Goal: Obtain resource: Obtain resource

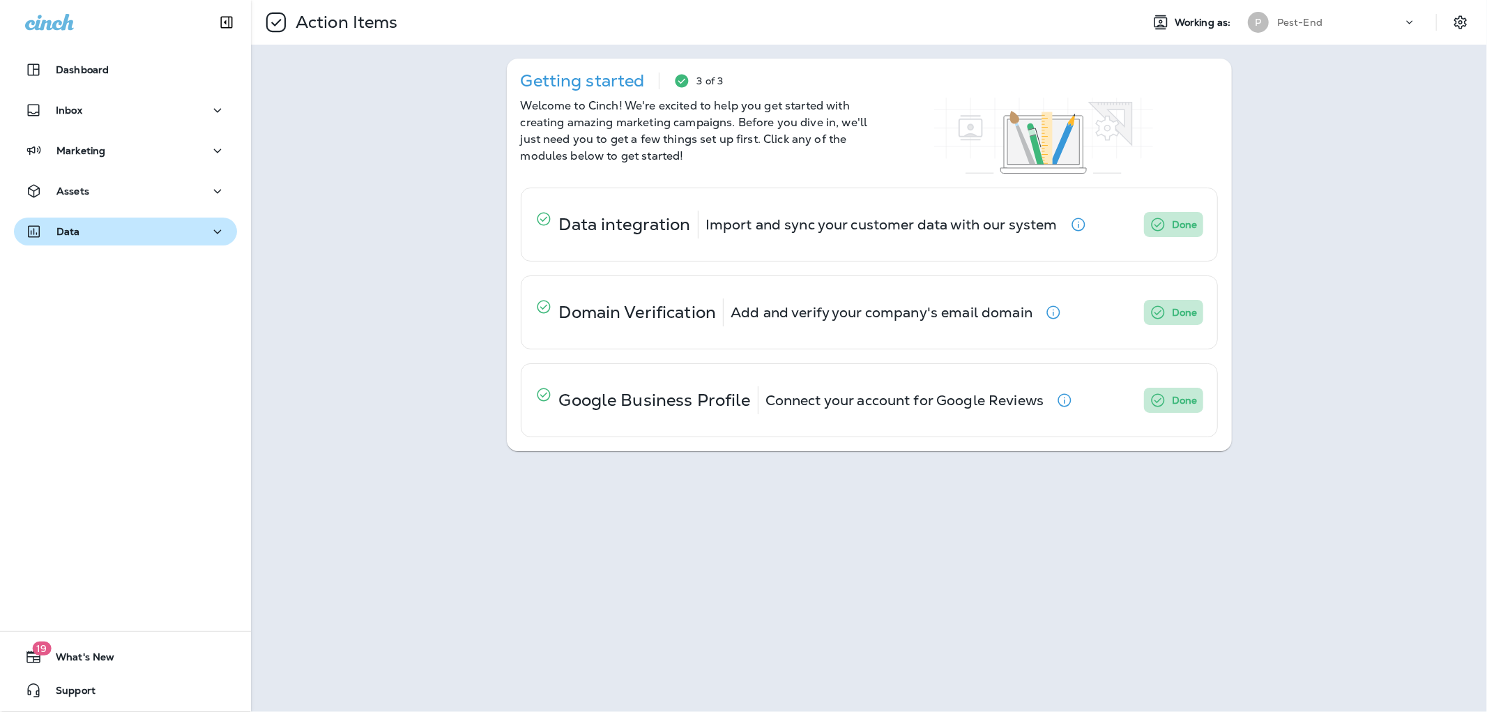
click at [92, 238] on div "Data" at bounding box center [125, 231] width 201 height 17
click at [78, 240] on button "Data" at bounding box center [125, 231] width 223 height 28
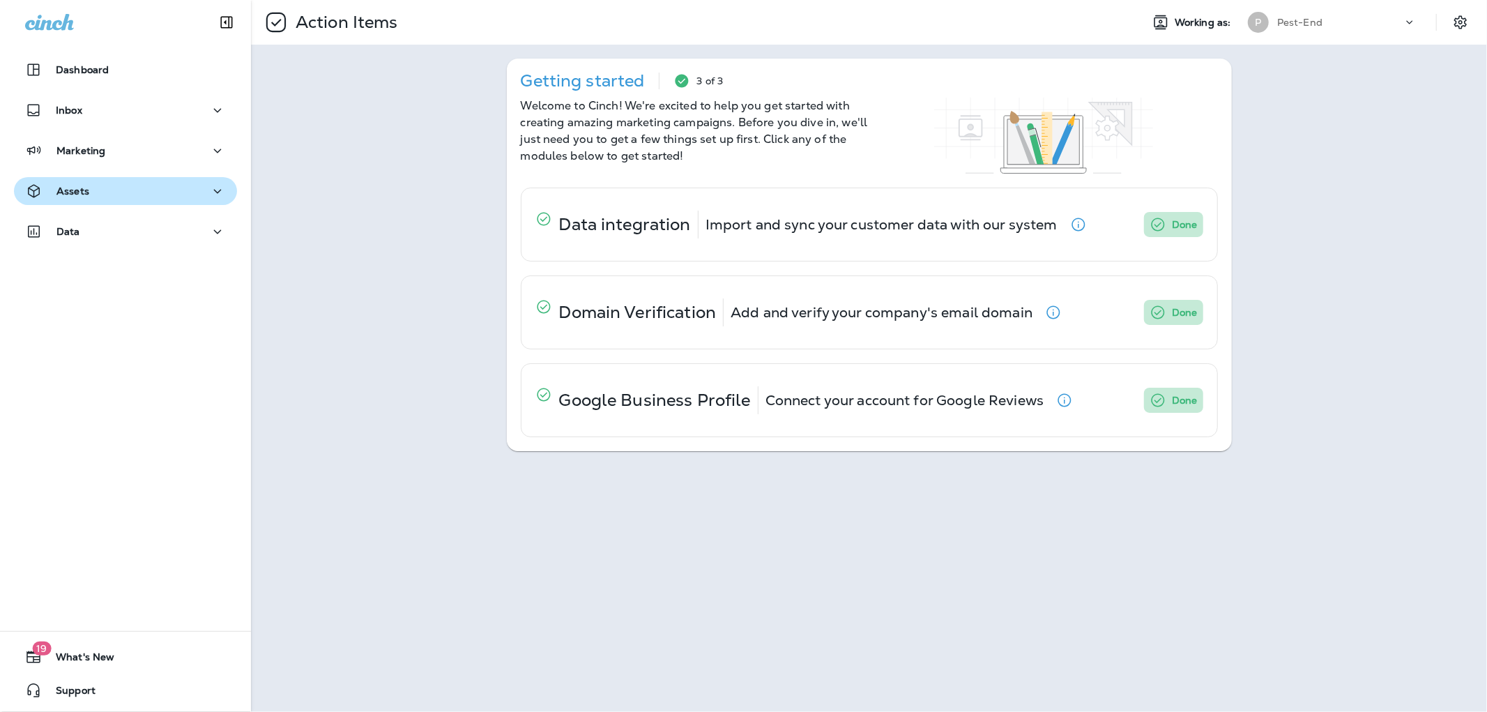
click at [86, 186] on p "Assets" at bounding box center [72, 190] width 33 height 11
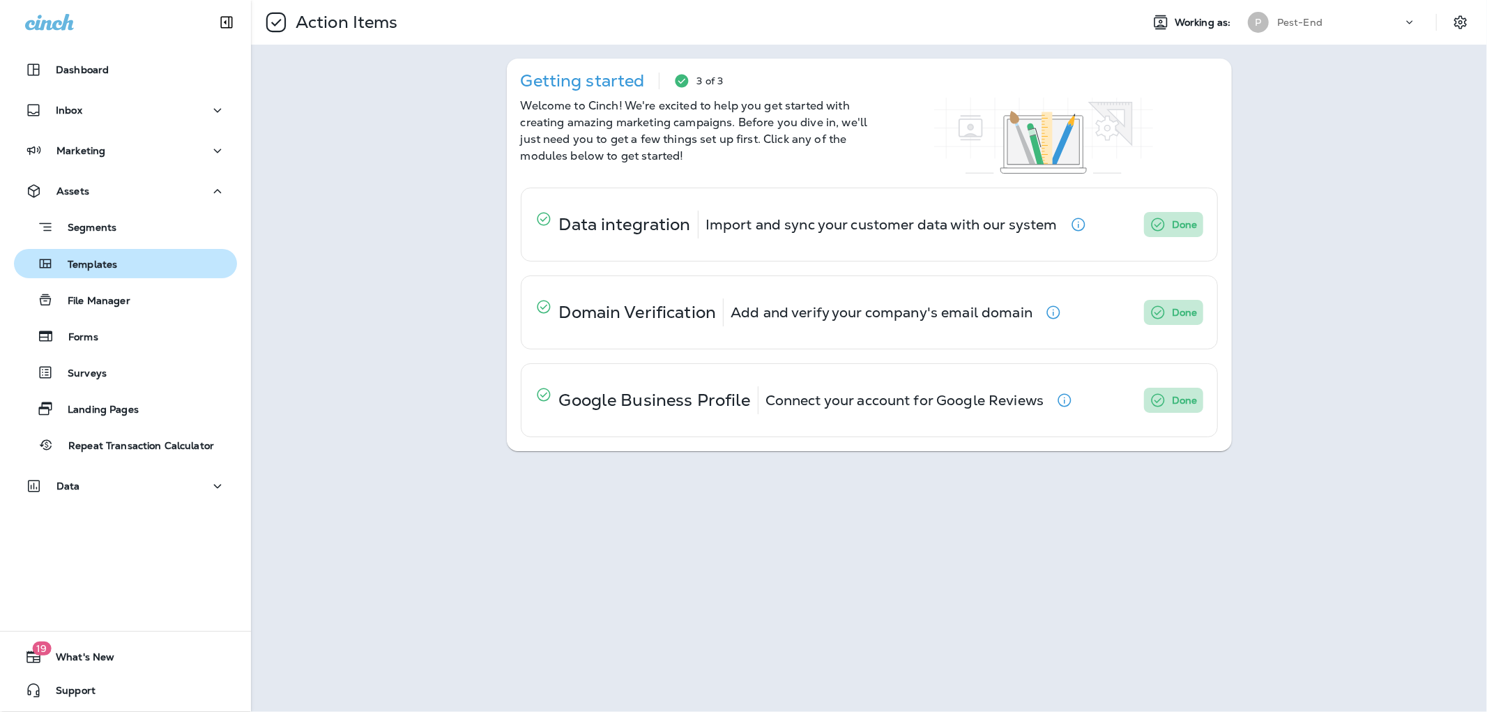
click at [91, 268] on p "Templates" at bounding box center [85, 265] width 63 height 13
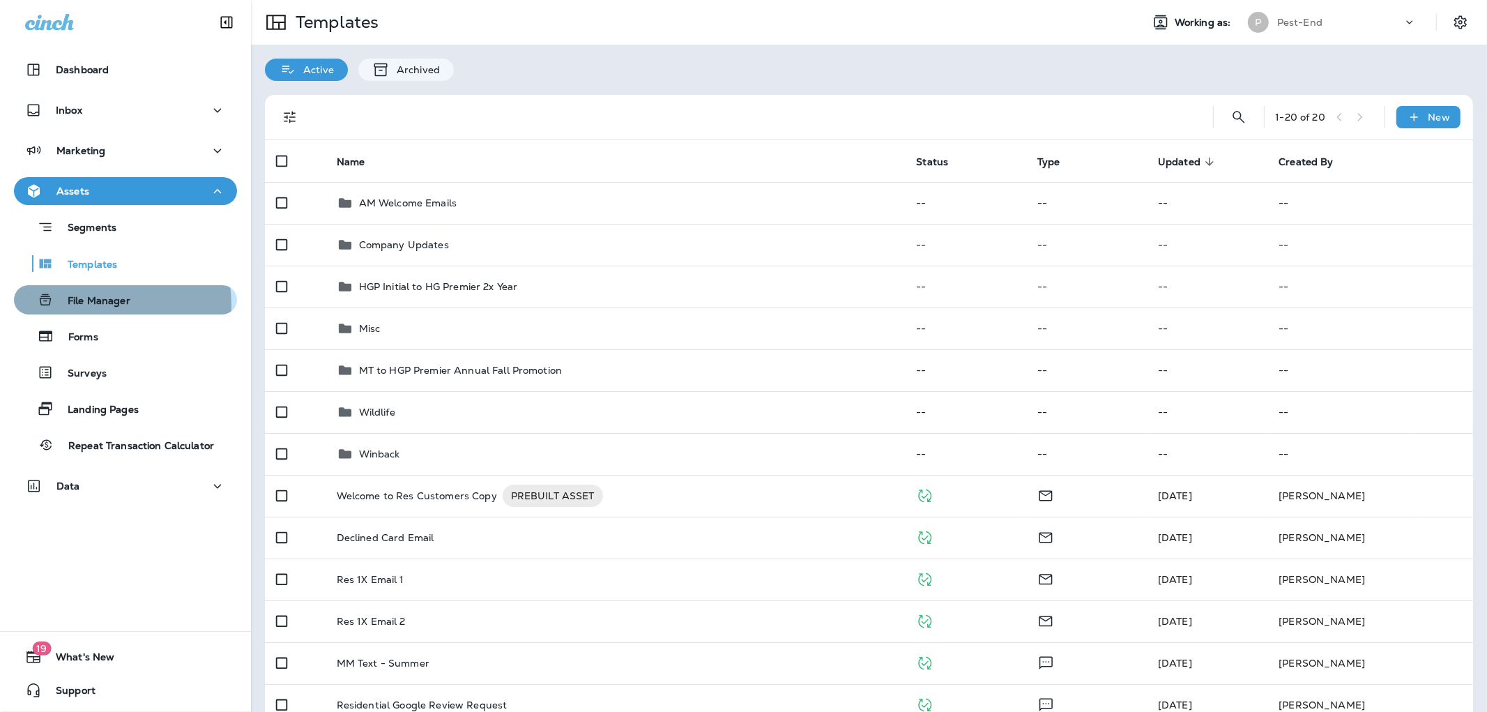
click at [91, 305] on p "File Manager" at bounding box center [92, 301] width 77 height 13
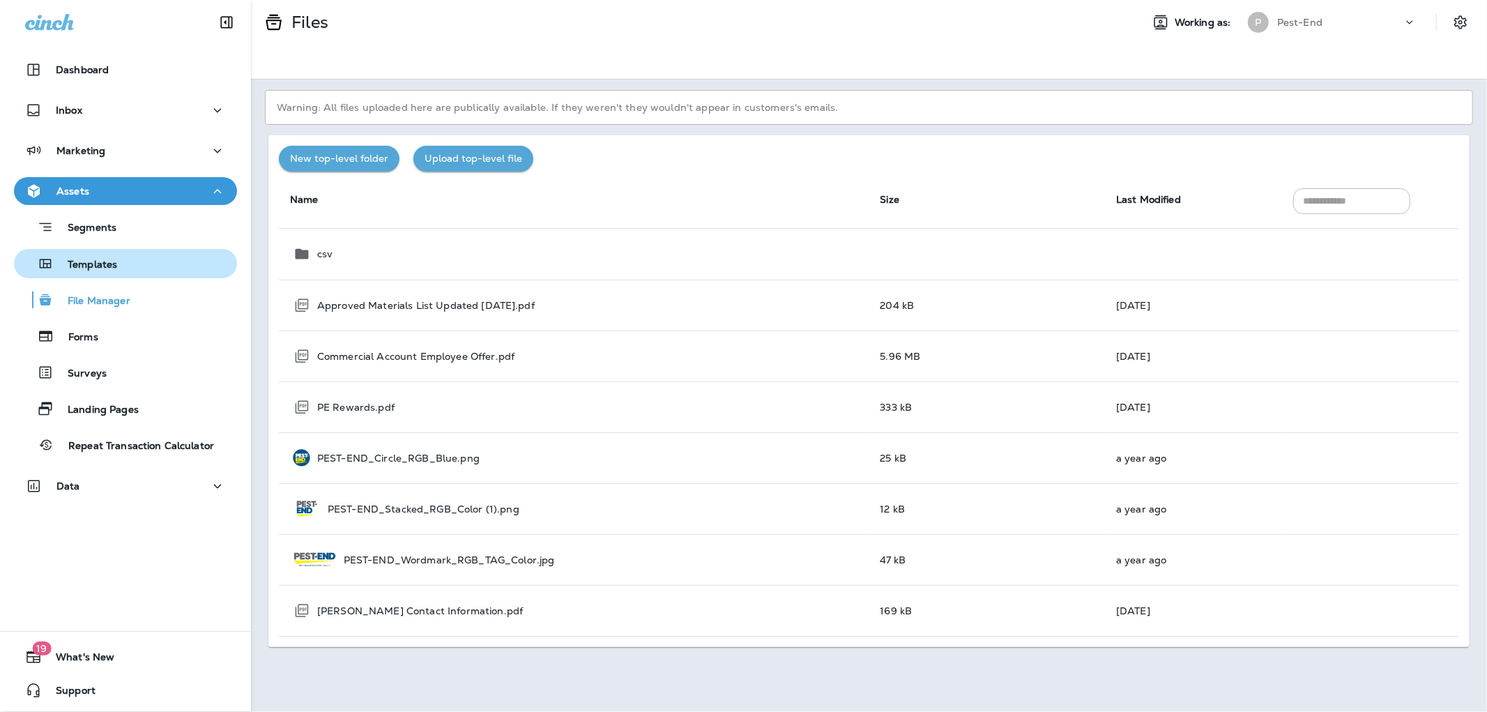
click at [82, 260] on p "Templates" at bounding box center [85, 265] width 63 height 13
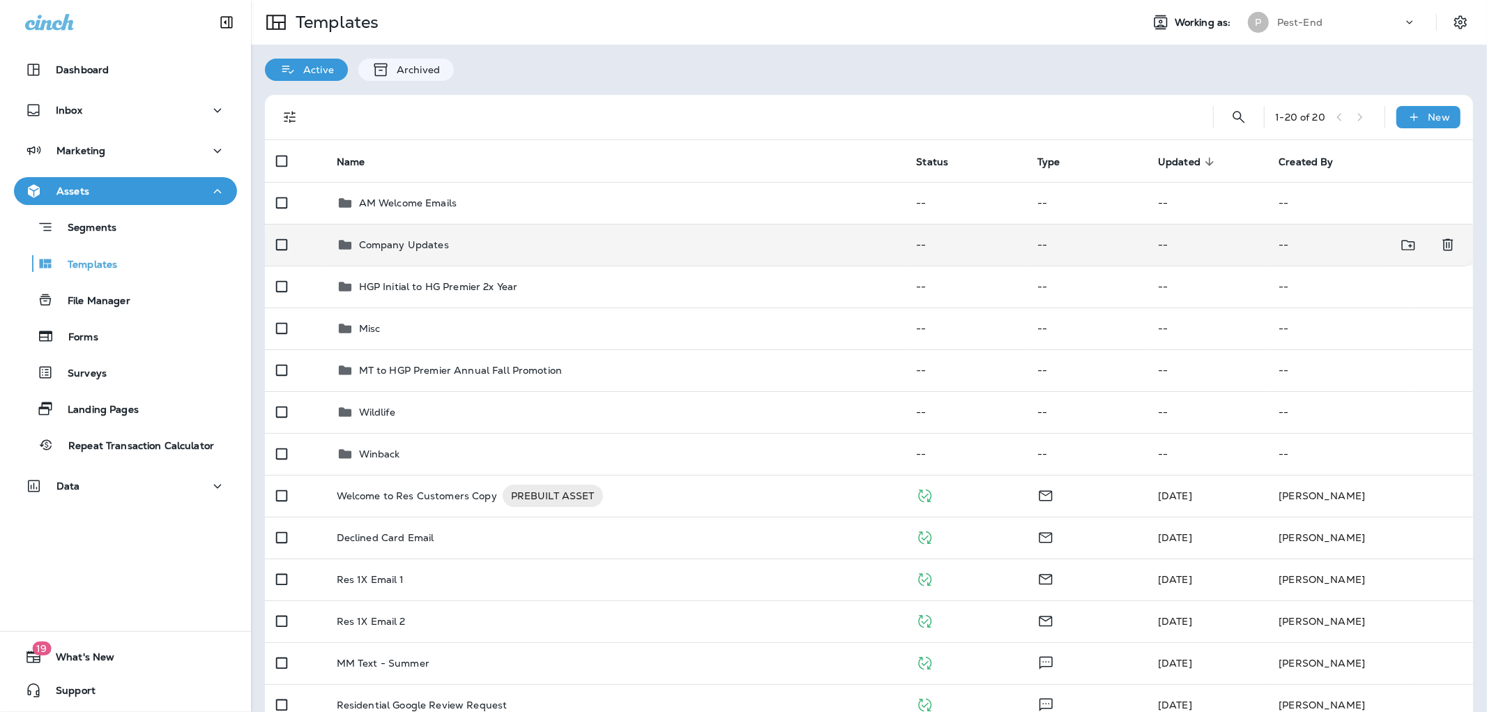
click at [399, 245] on p "Company Updates" at bounding box center [404, 244] width 90 height 11
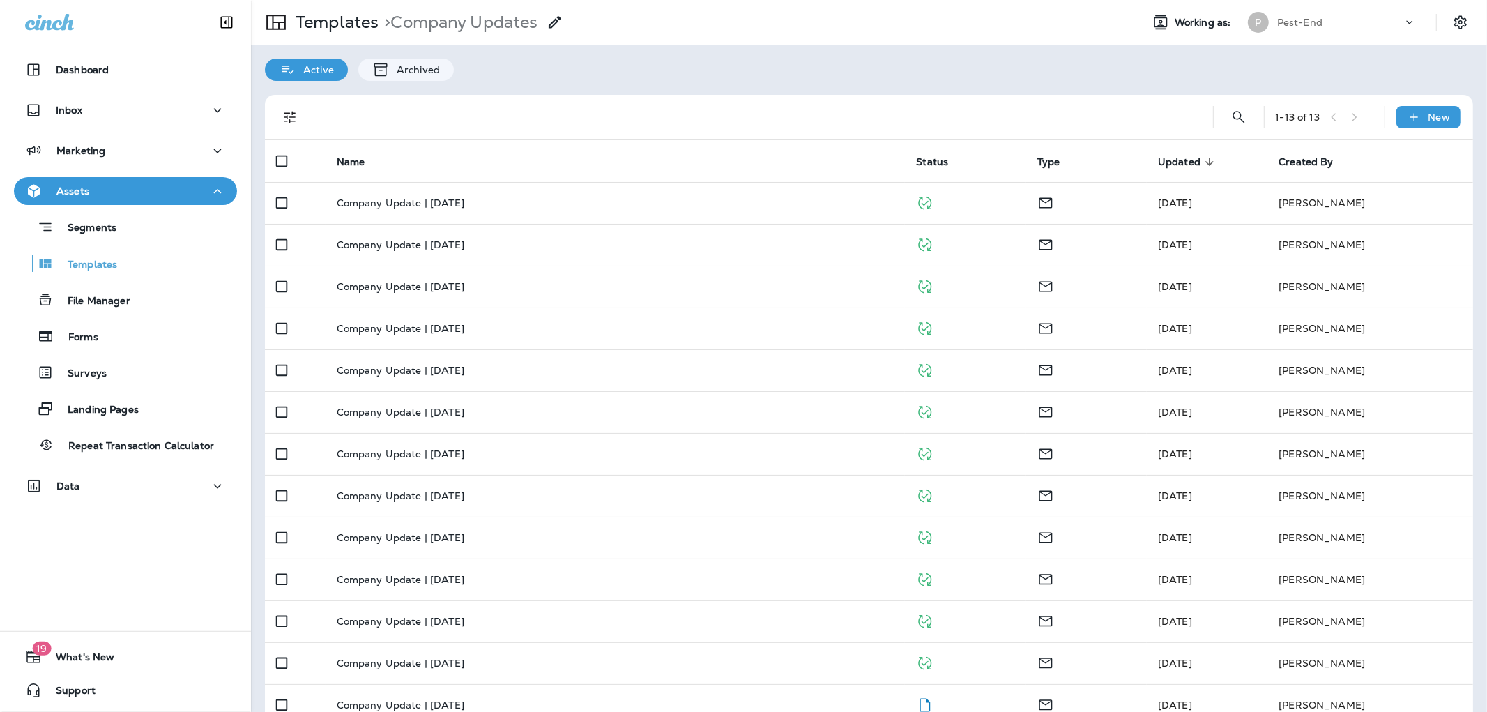
scroll to position [28, 0]
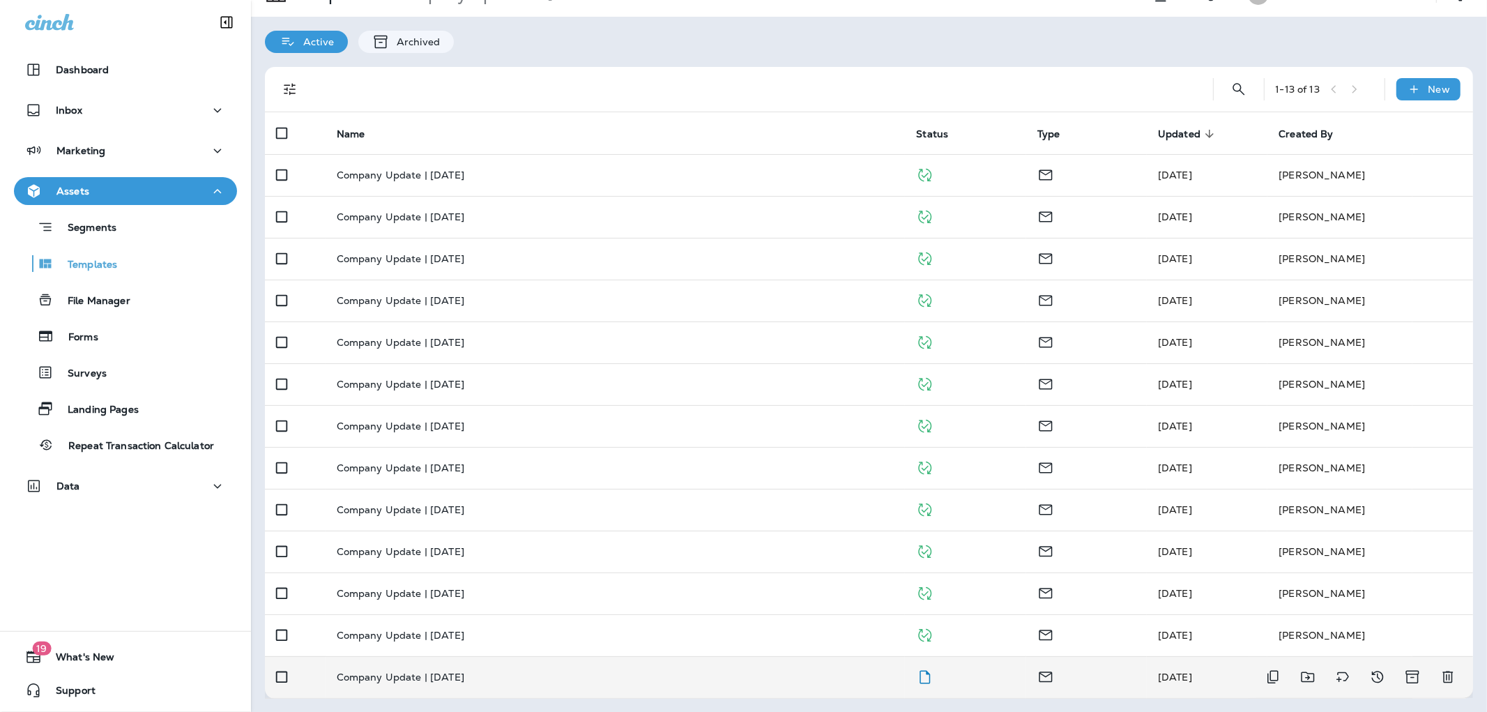
click at [435, 680] on p "Company Update | [DATE]" at bounding box center [401, 676] width 128 height 11
